Goal: Navigation & Orientation: Find specific page/section

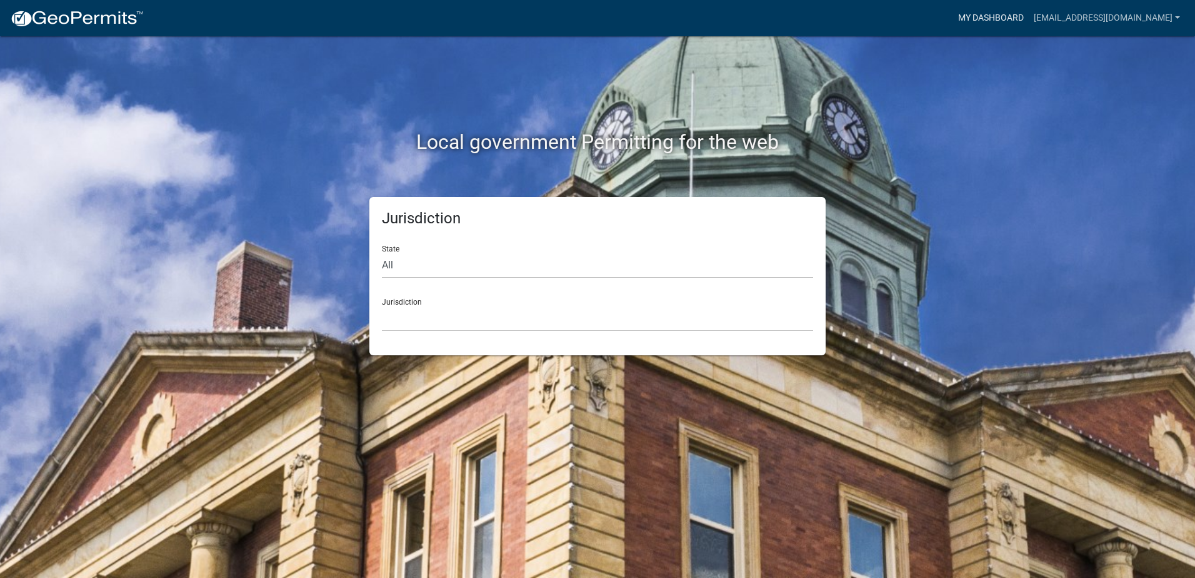
click at [1029, 17] on link "My Dashboard" at bounding box center [991, 18] width 76 height 24
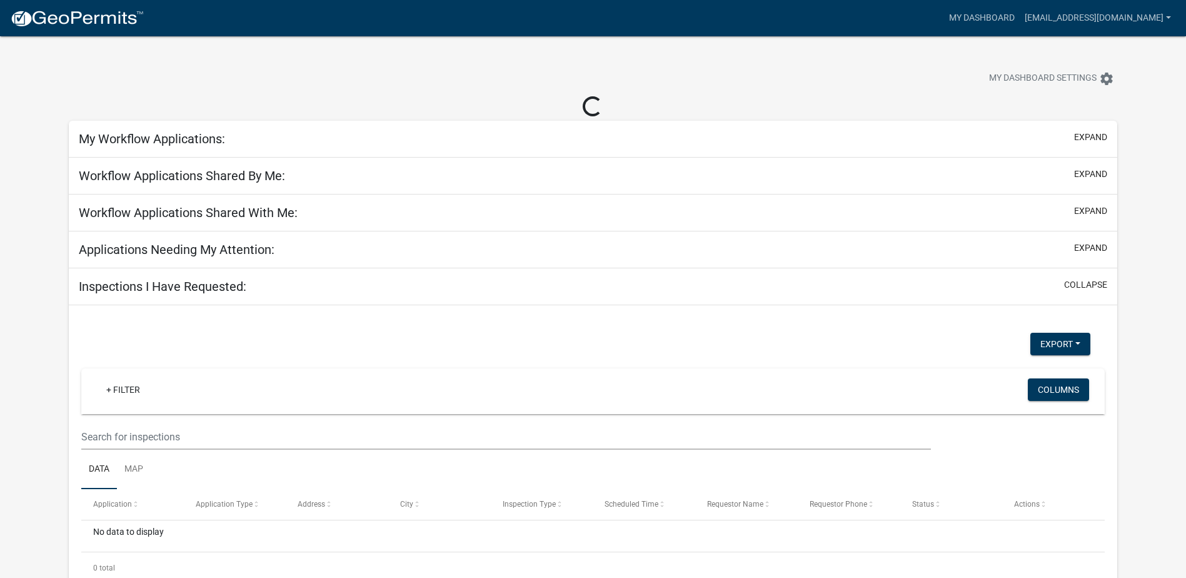
select select "2: 50"
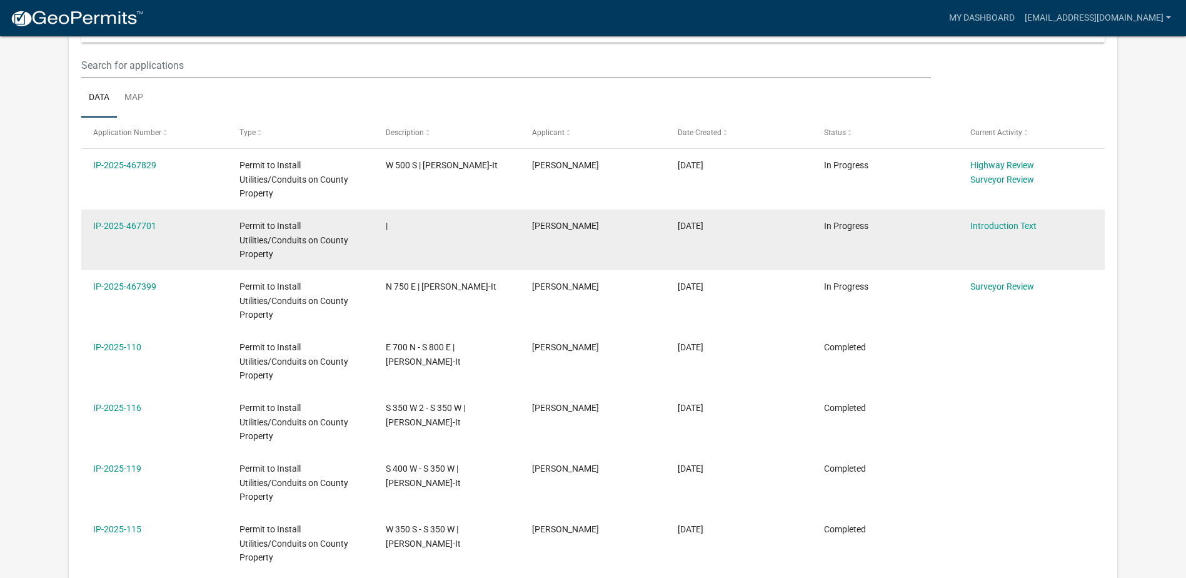
scroll to position [139, 0]
